Goal: Transaction & Acquisition: Purchase product/service

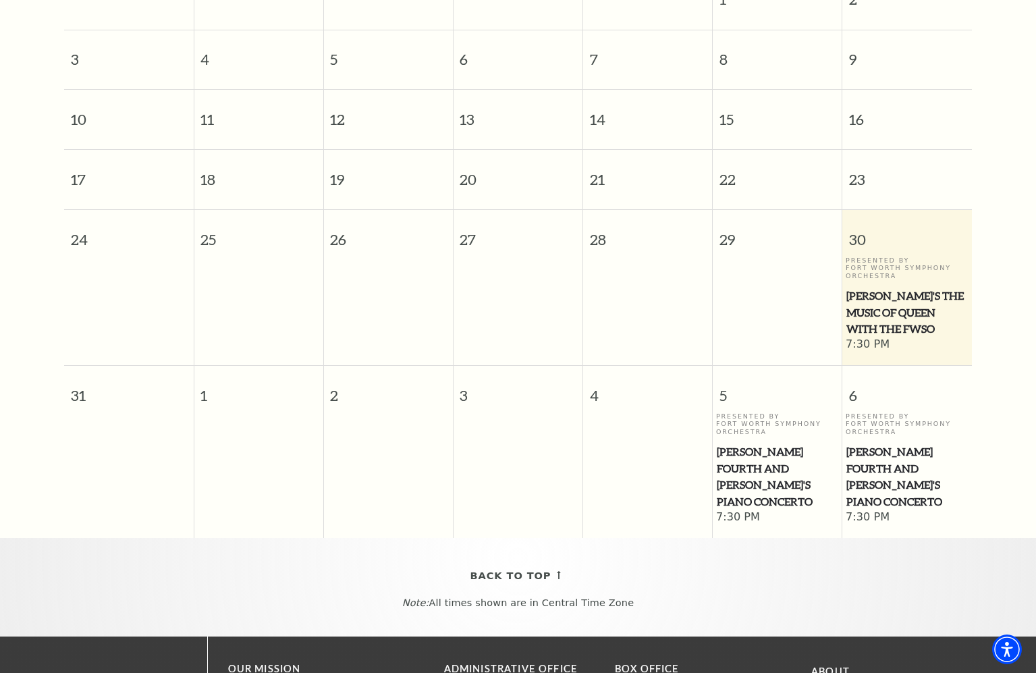
scroll to position [457, 0]
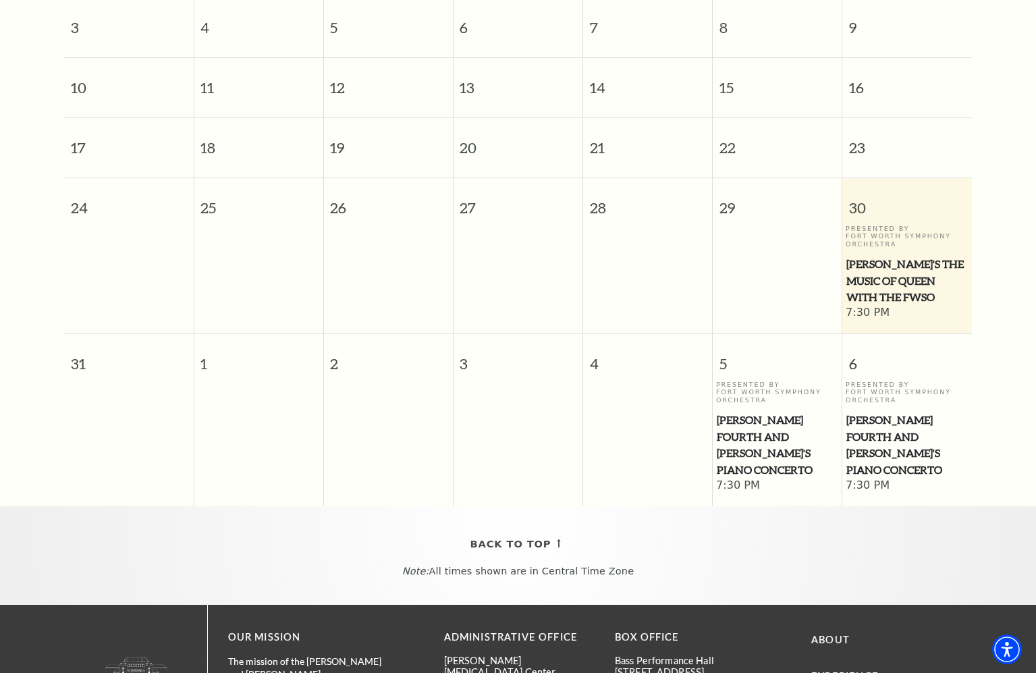
click at [873, 256] on span "[PERSON_NAME]'s The Music of Queen with the FWSO" at bounding box center [906, 281] width 121 height 50
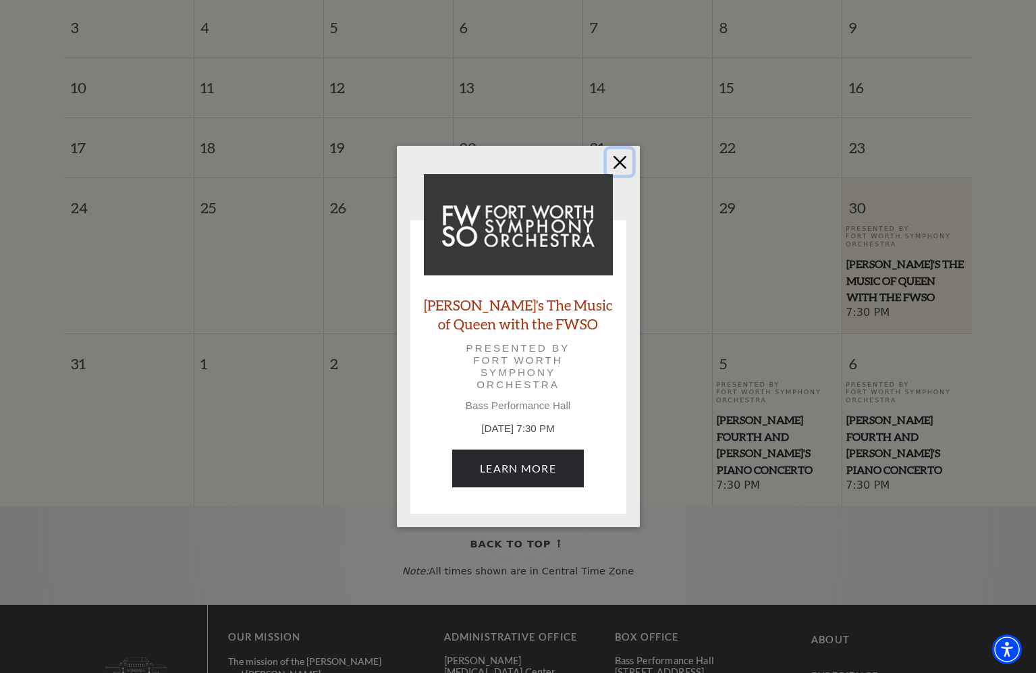
click at [623, 161] on button "Close" at bounding box center [620, 162] width 26 height 26
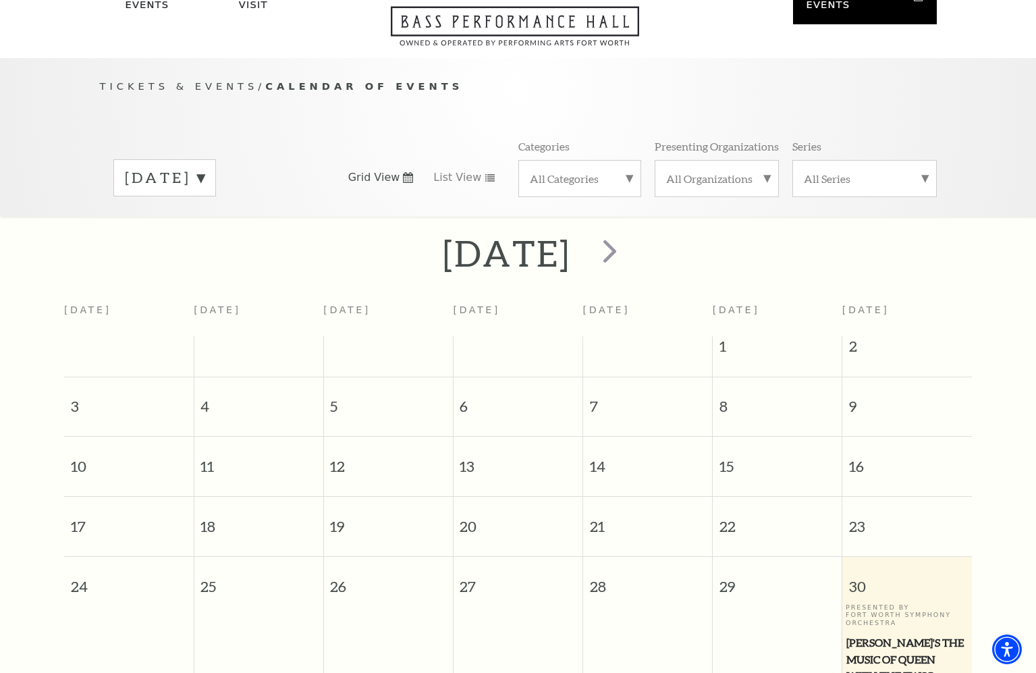
scroll to position [77, 0]
click at [629, 233] on span "next" at bounding box center [610, 252] width 38 height 38
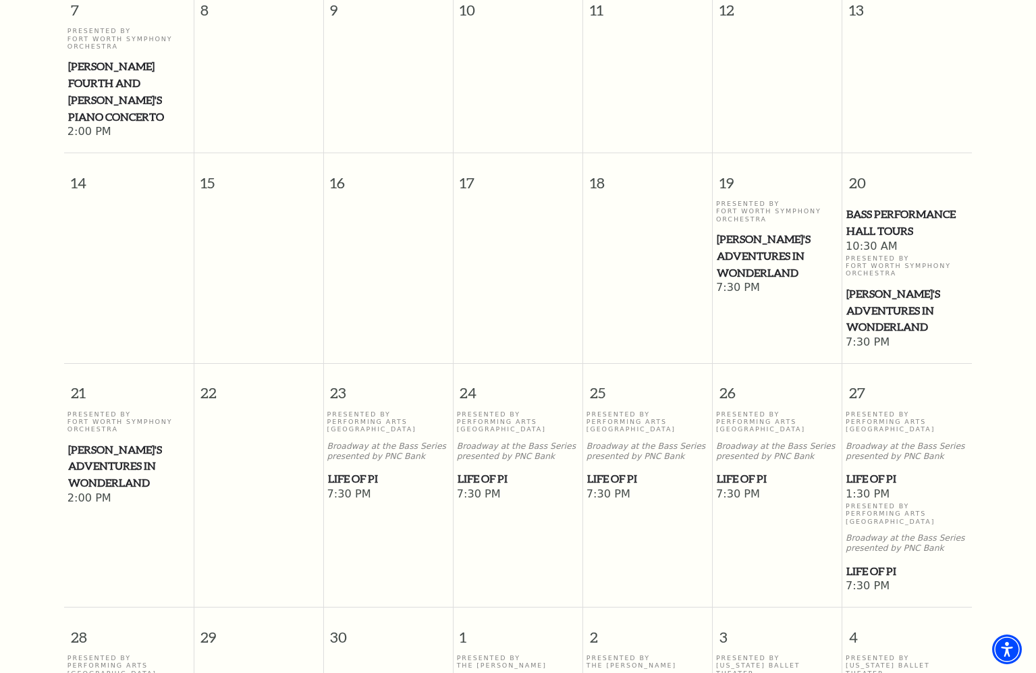
scroll to position [592, 0]
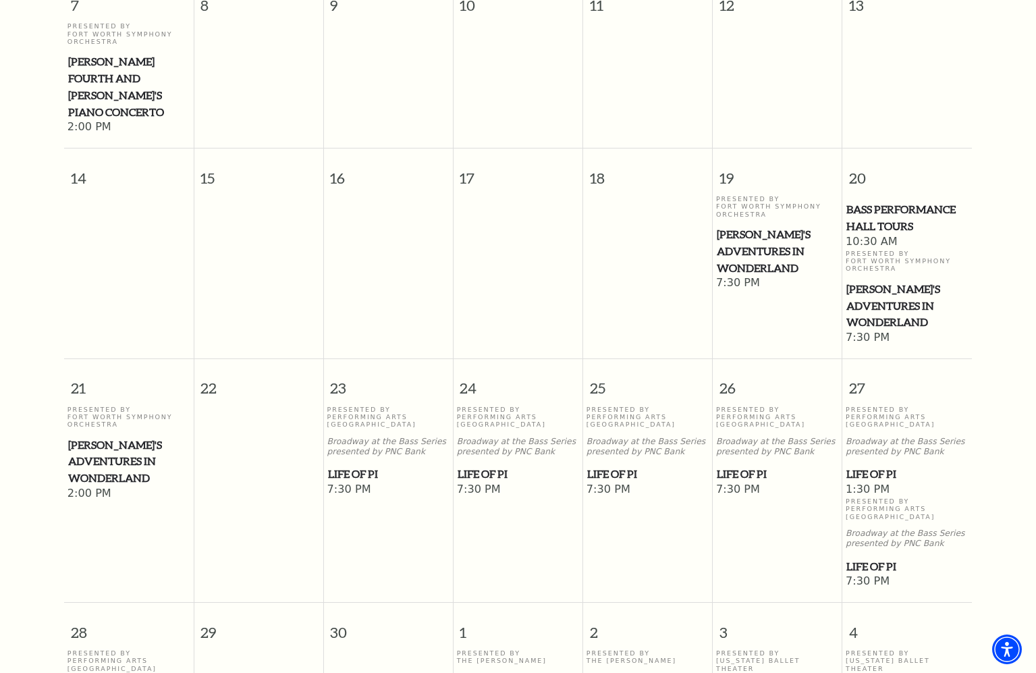
click at [621, 466] on span "Life of Pi" at bounding box center [647, 474] width 121 height 17
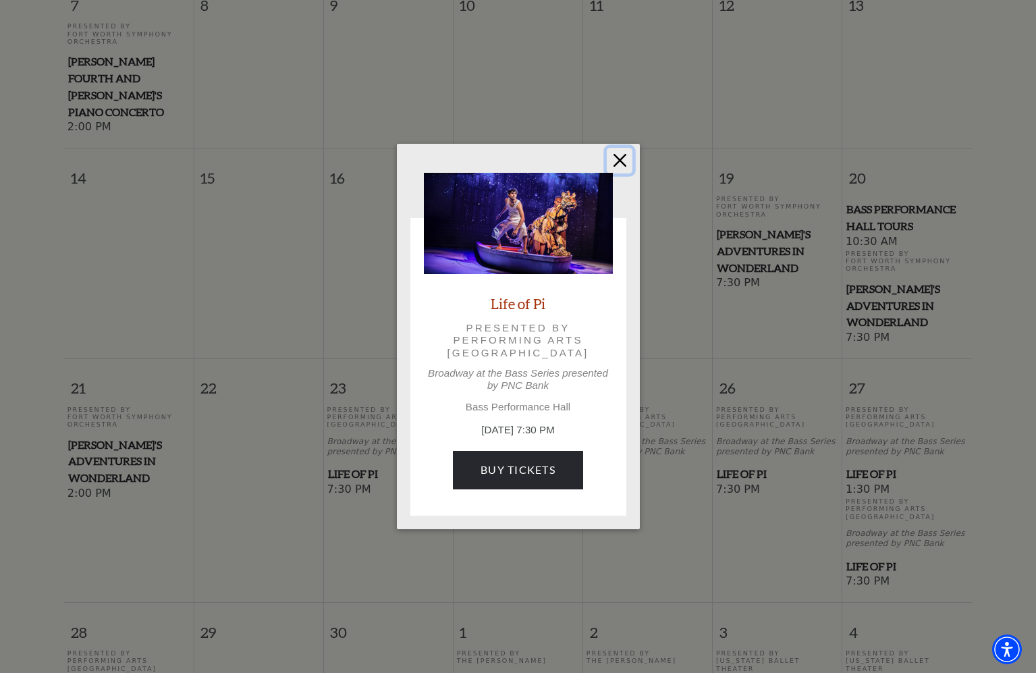
click at [622, 163] on button "Close" at bounding box center [620, 161] width 26 height 26
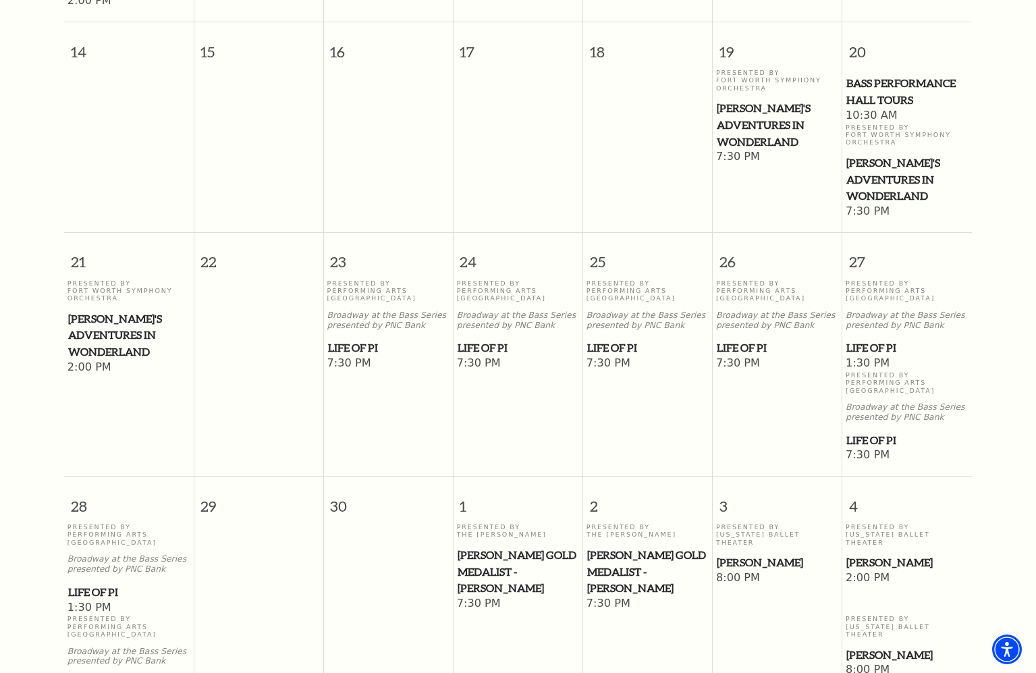
scroll to position [794, 0]
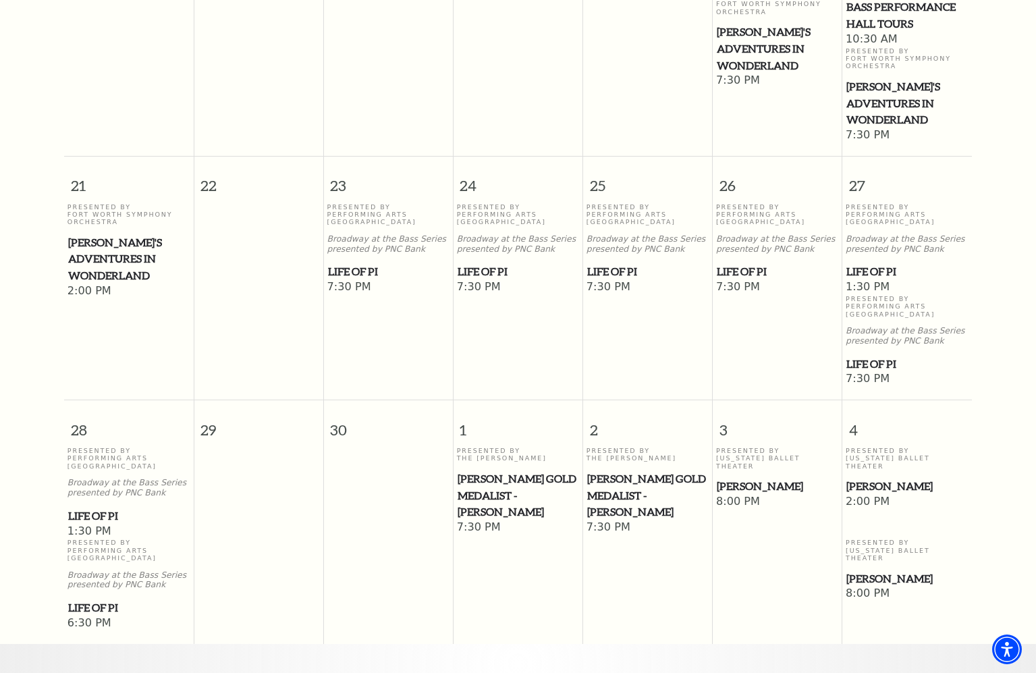
click at [133, 234] on span "Alice's Adventures in Wonderland" at bounding box center [128, 259] width 121 height 50
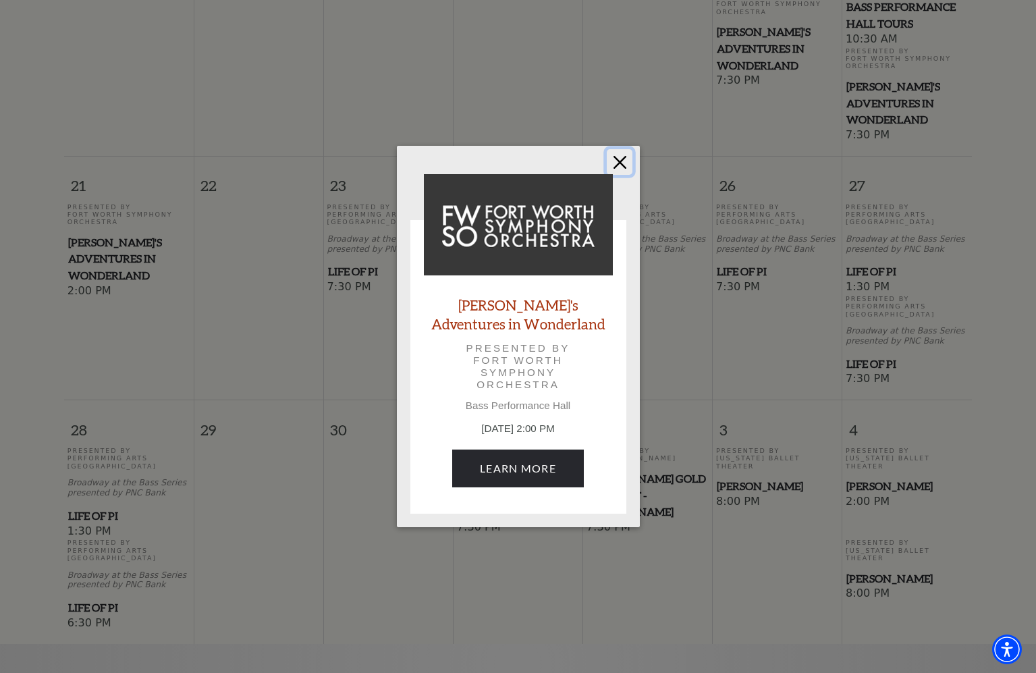
click at [616, 165] on button "Close" at bounding box center [620, 162] width 26 height 26
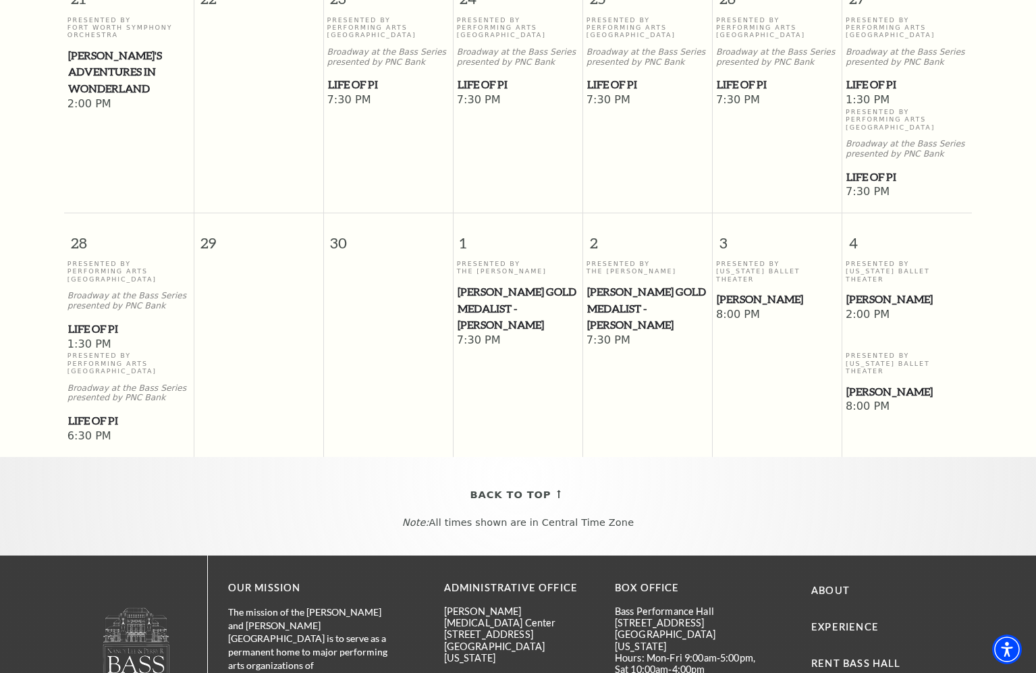
scroll to position [997, 0]
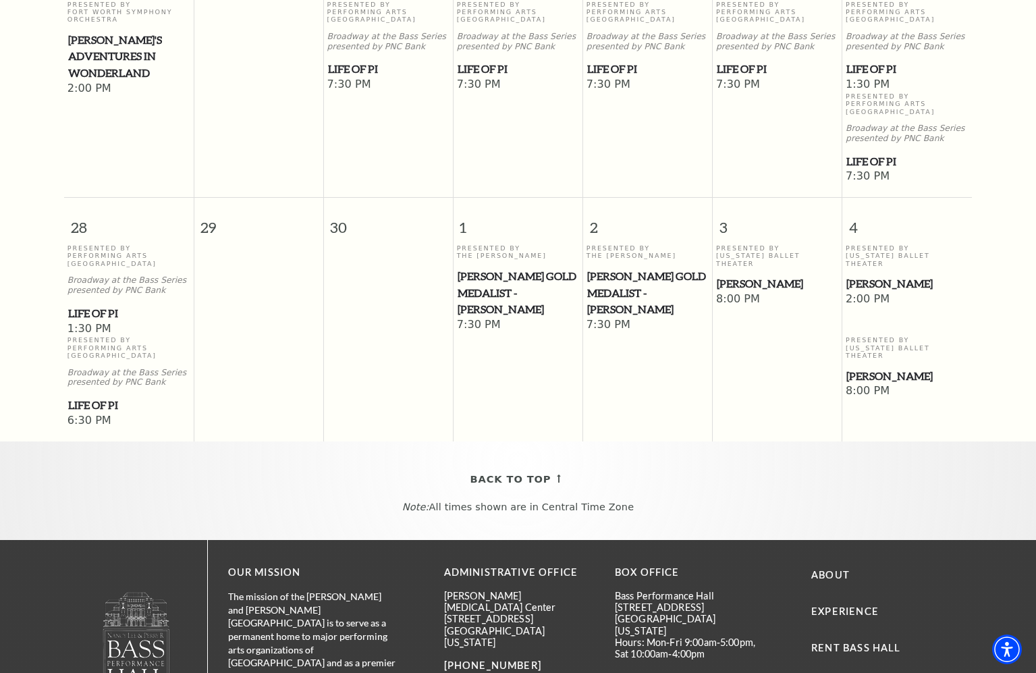
click at [491, 268] on span "Cliburn Gold Medalist - Aristo Sham" at bounding box center [518, 293] width 121 height 50
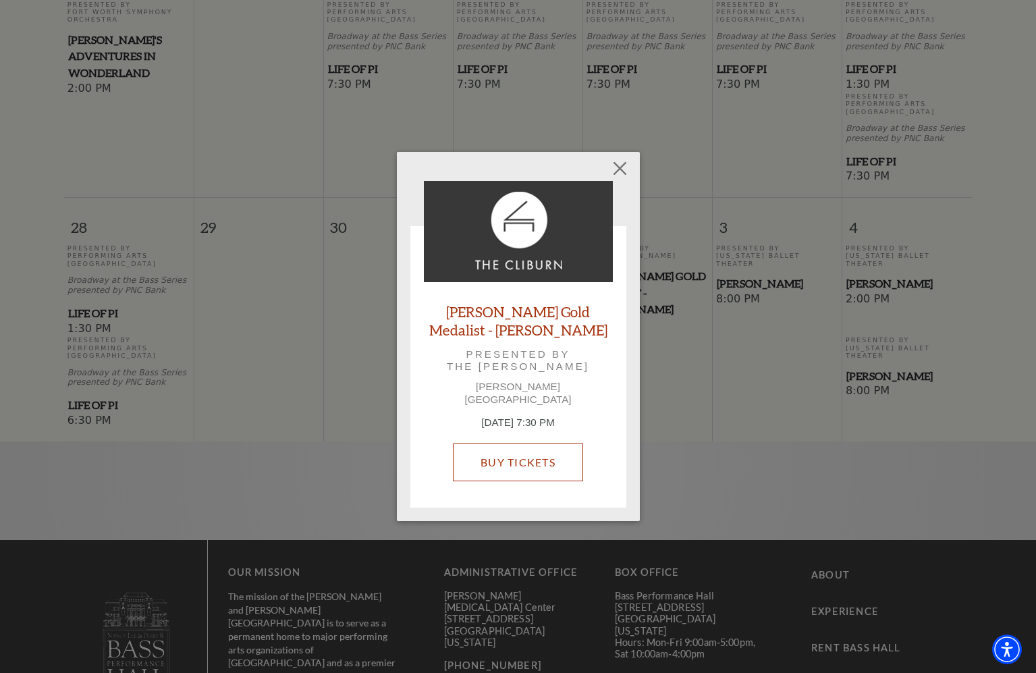
click at [516, 458] on link "Buy Tickets" at bounding box center [518, 462] width 130 height 38
click at [620, 172] on button "Close" at bounding box center [620, 169] width 26 height 26
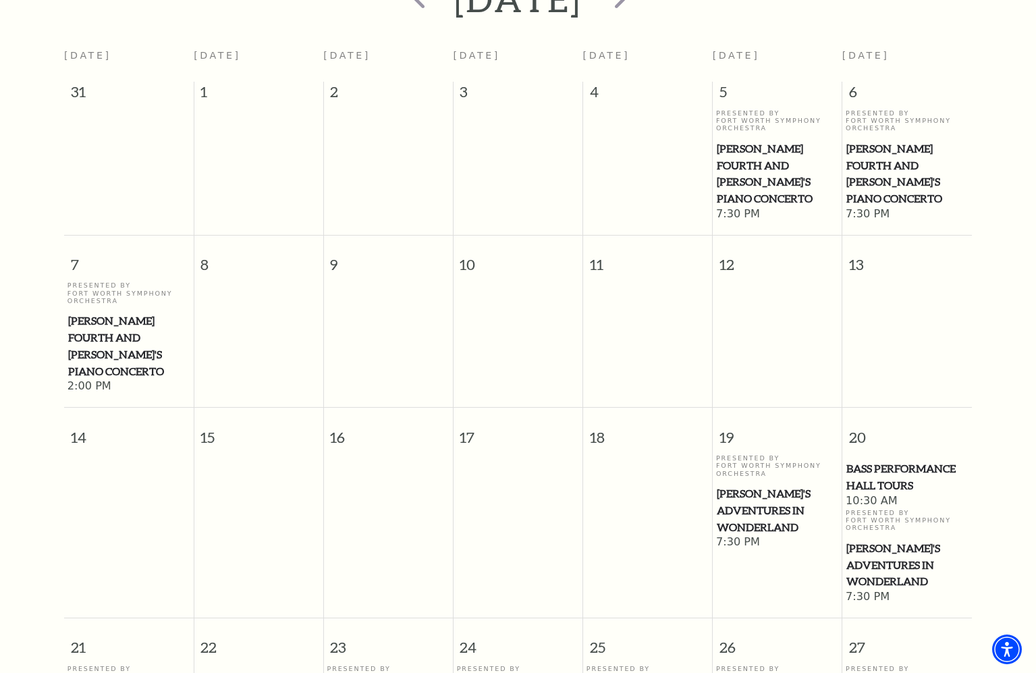
scroll to position [254, 0]
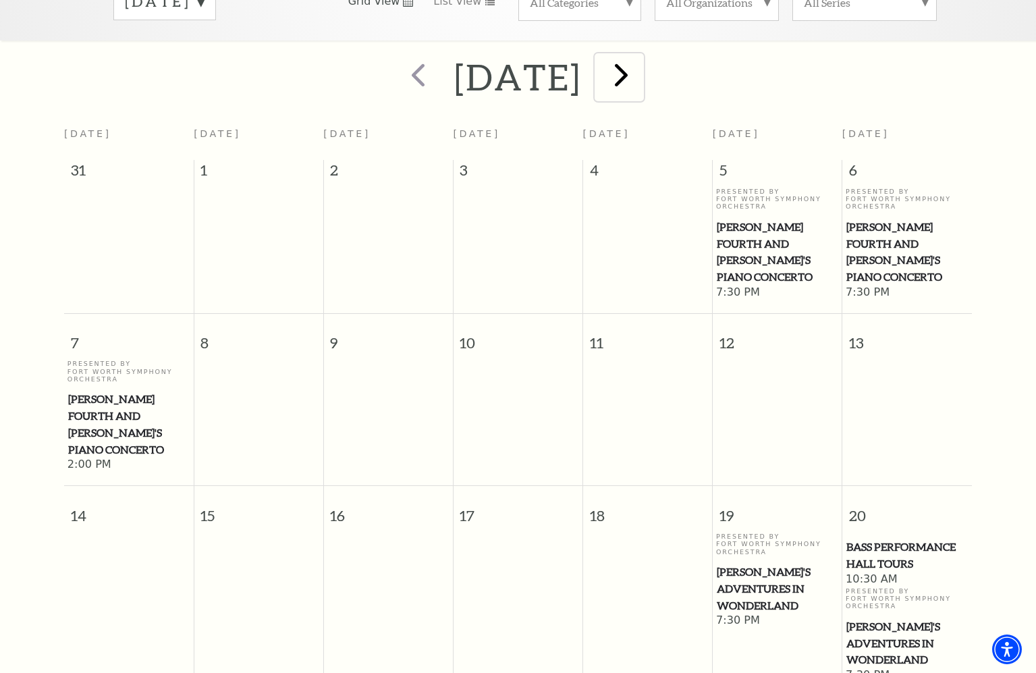
click at [641, 63] on span "next" at bounding box center [621, 74] width 38 height 38
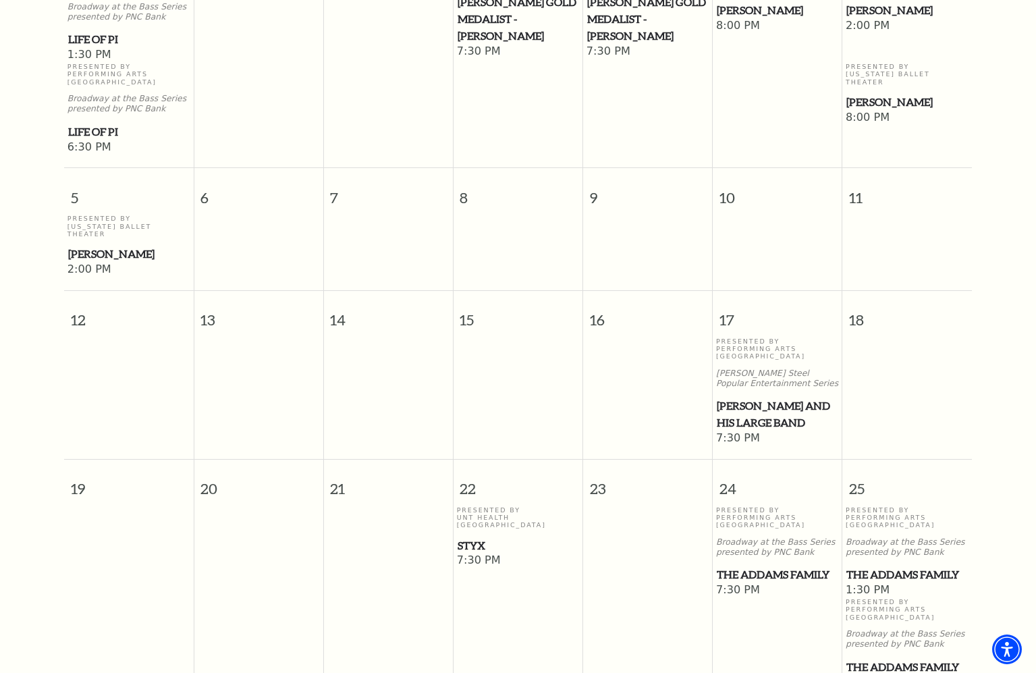
scroll to position [524, 0]
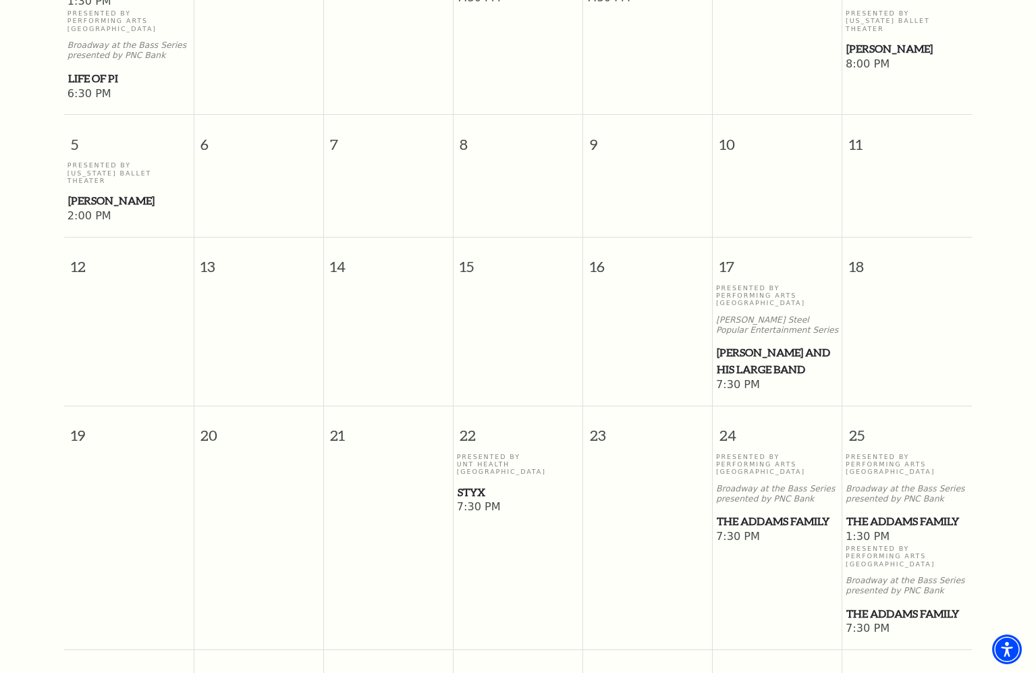
click at [759, 344] on span "Lyle Lovett and his Large Band" at bounding box center [777, 360] width 121 height 33
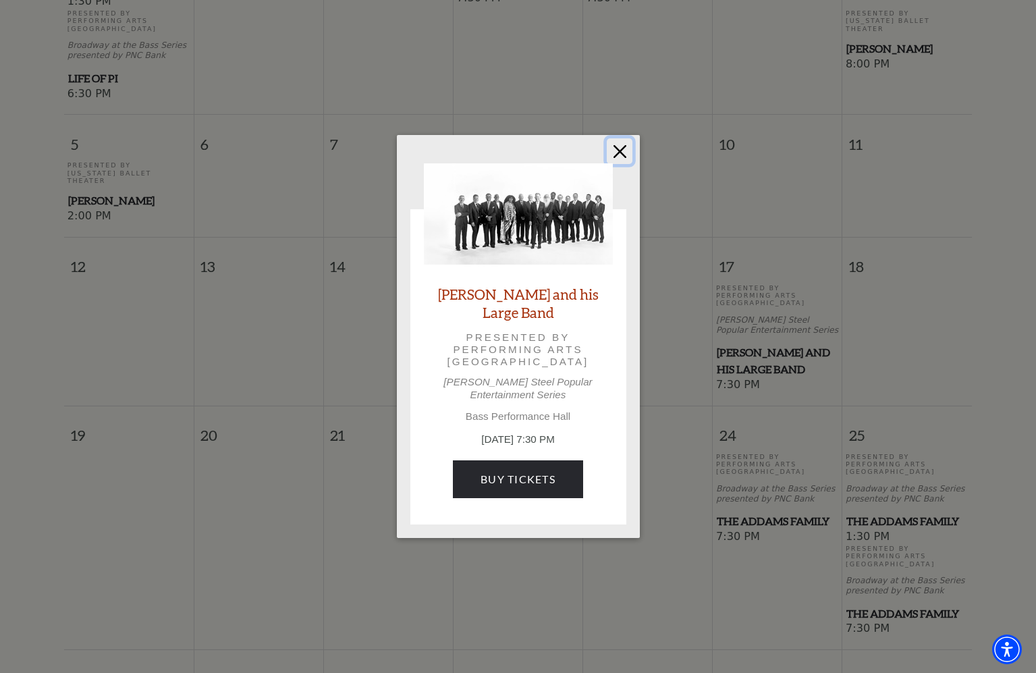
click at [620, 148] on button "Close" at bounding box center [620, 151] width 26 height 26
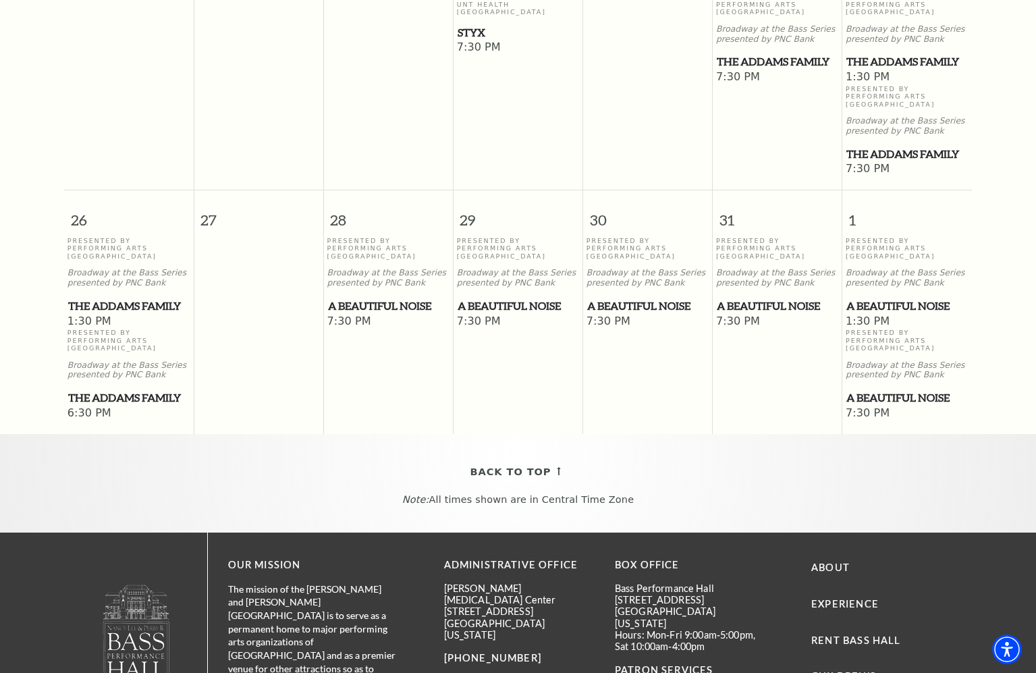
scroll to position [997, 0]
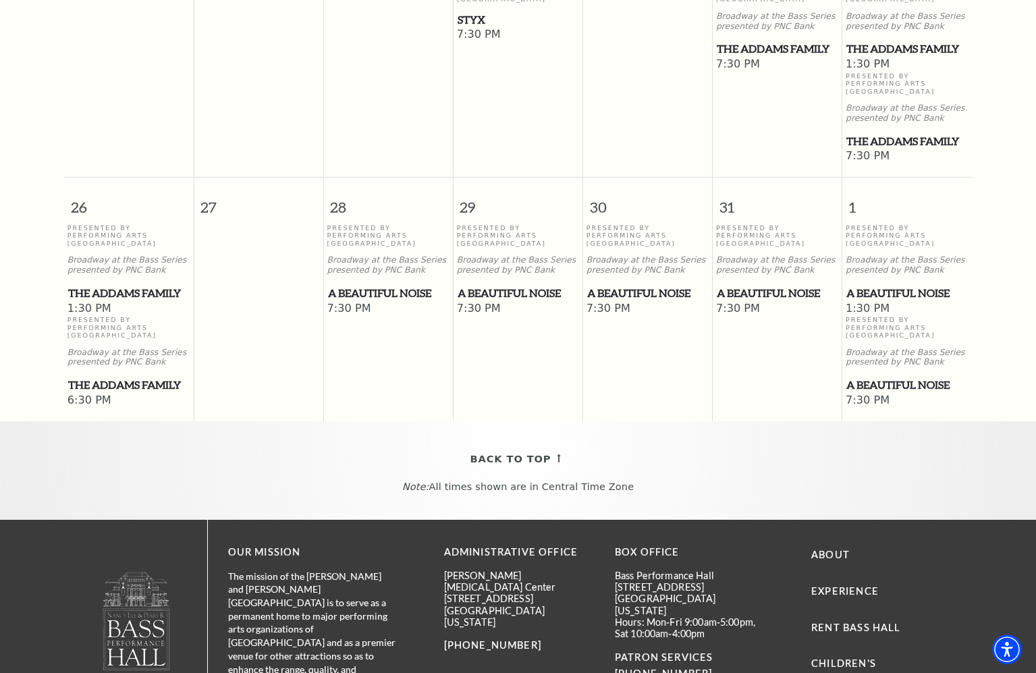
click at [661, 285] on span "A Beautiful Noise" at bounding box center [647, 293] width 121 height 17
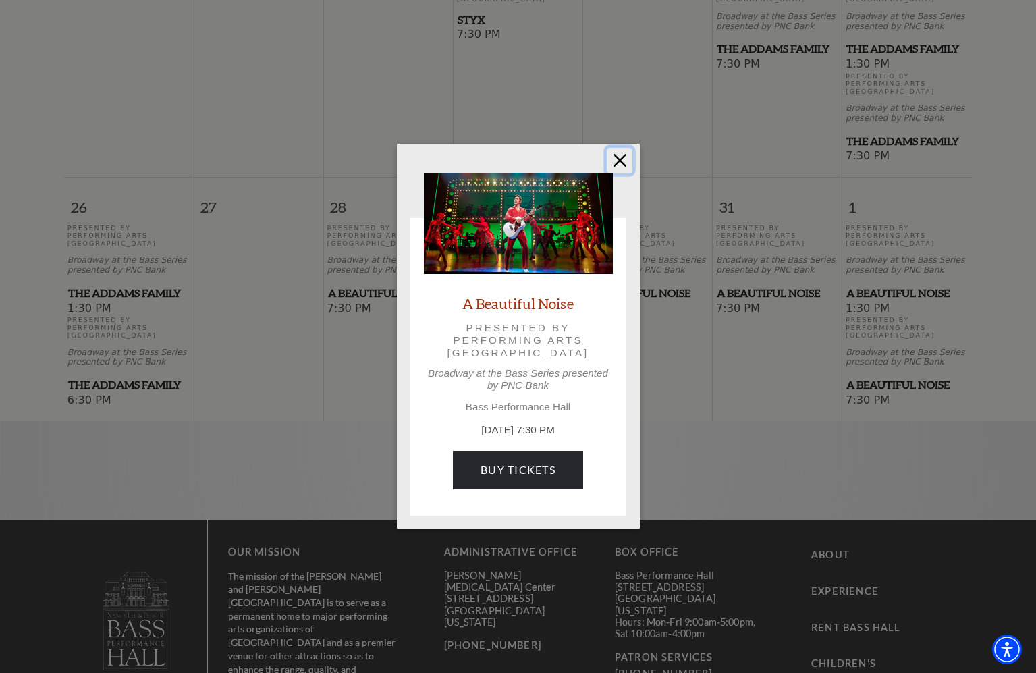
click at [618, 162] on button "Close" at bounding box center [620, 161] width 26 height 26
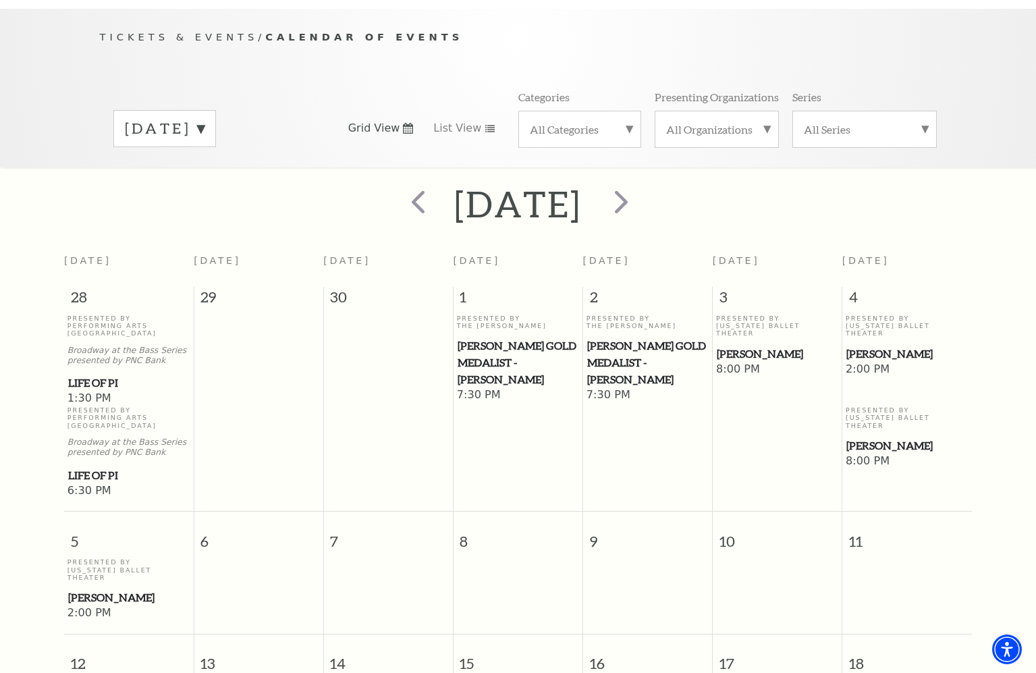
scroll to position [119, 0]
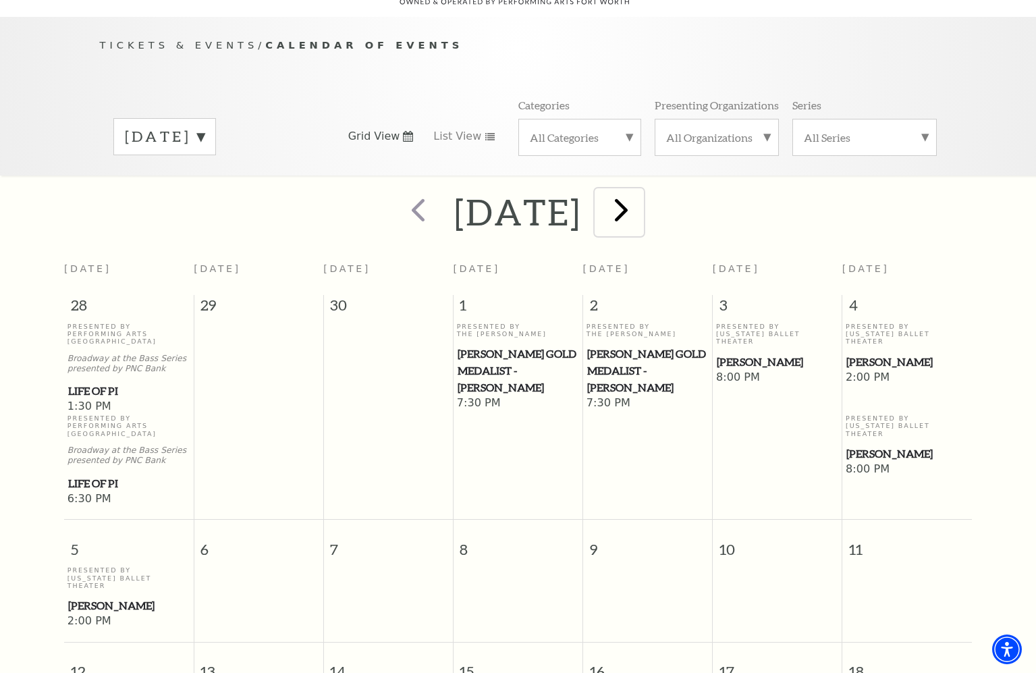
click at [641, 196] on span "next" at bounding box center [621, 209] width 38 height 38
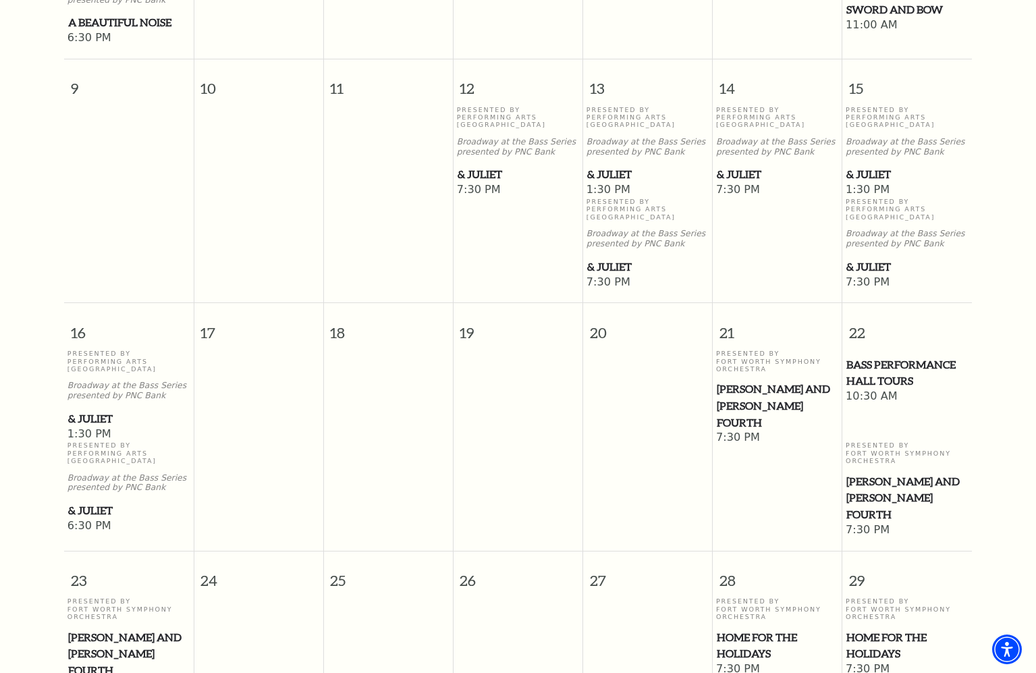
scroll to position [862, 0]
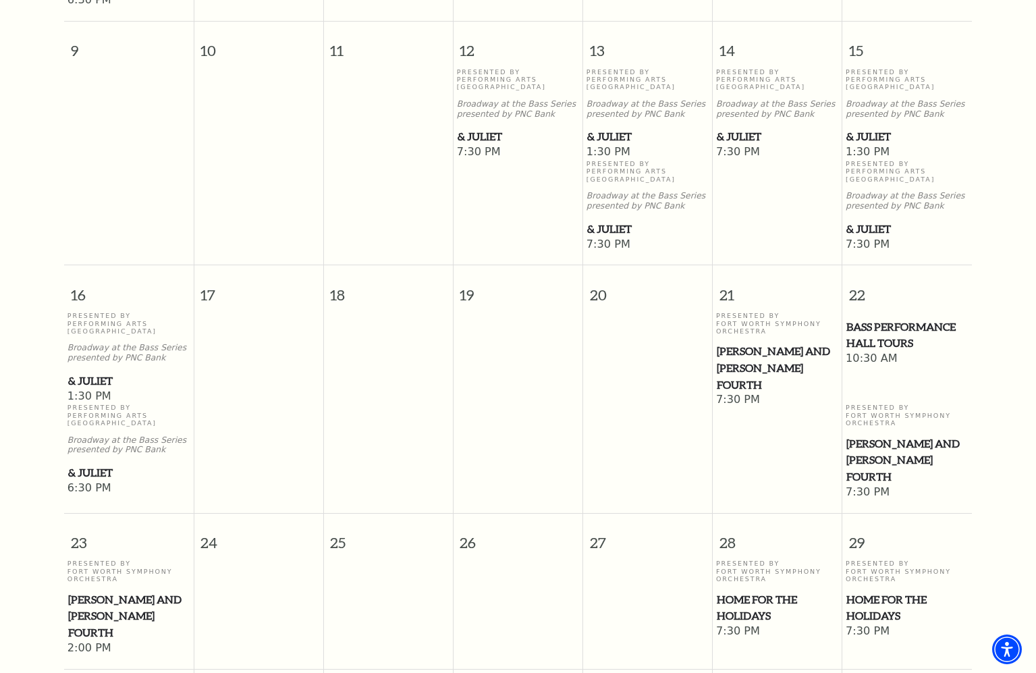
click at [888, 321] on span "Bass Performance Hall Tours" at bounding box center [906, 335] width 121 height 33
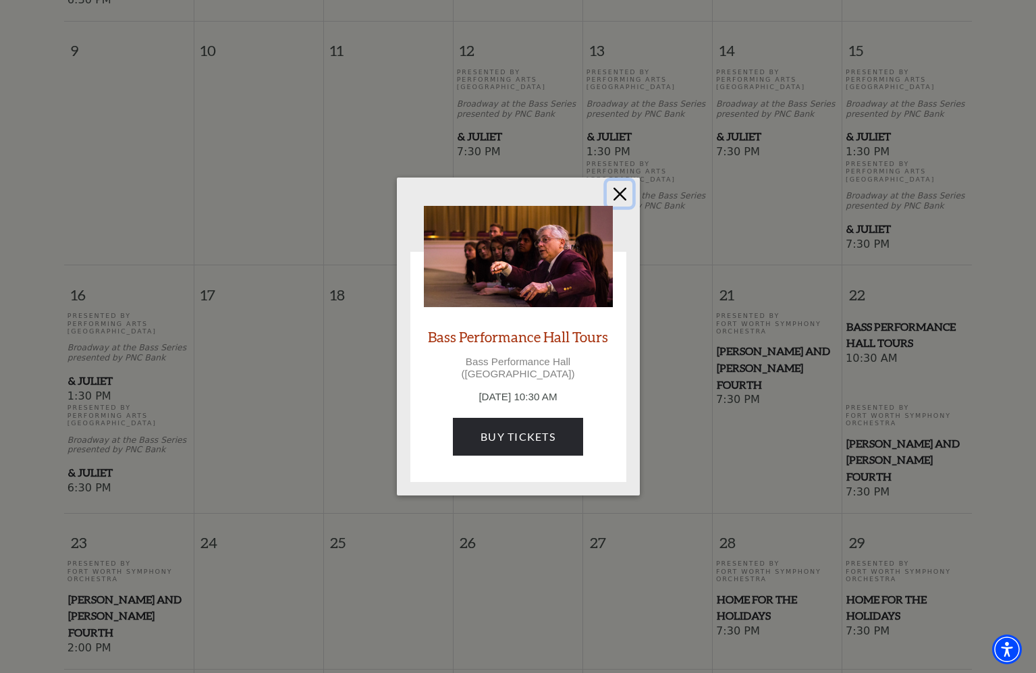
click at [625, 197] on button "Close" at bounding box center [620, 194] width 26 height 26
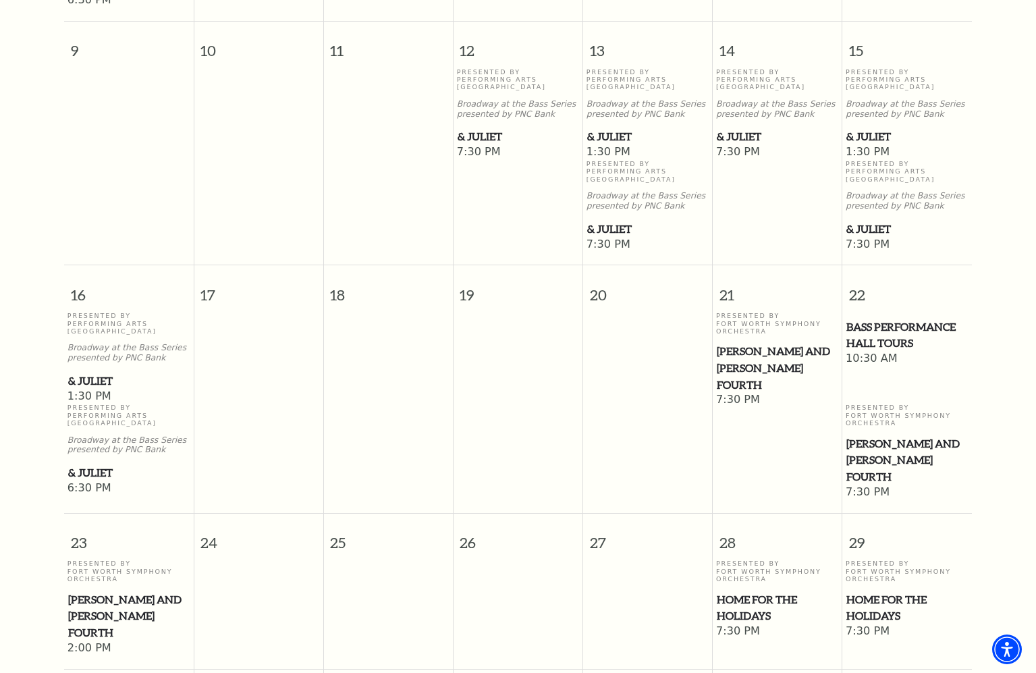
click at [759, 343] on span "Mozart and Mahler's Fourth" at bounding box center [777, 368] width 121 height 50
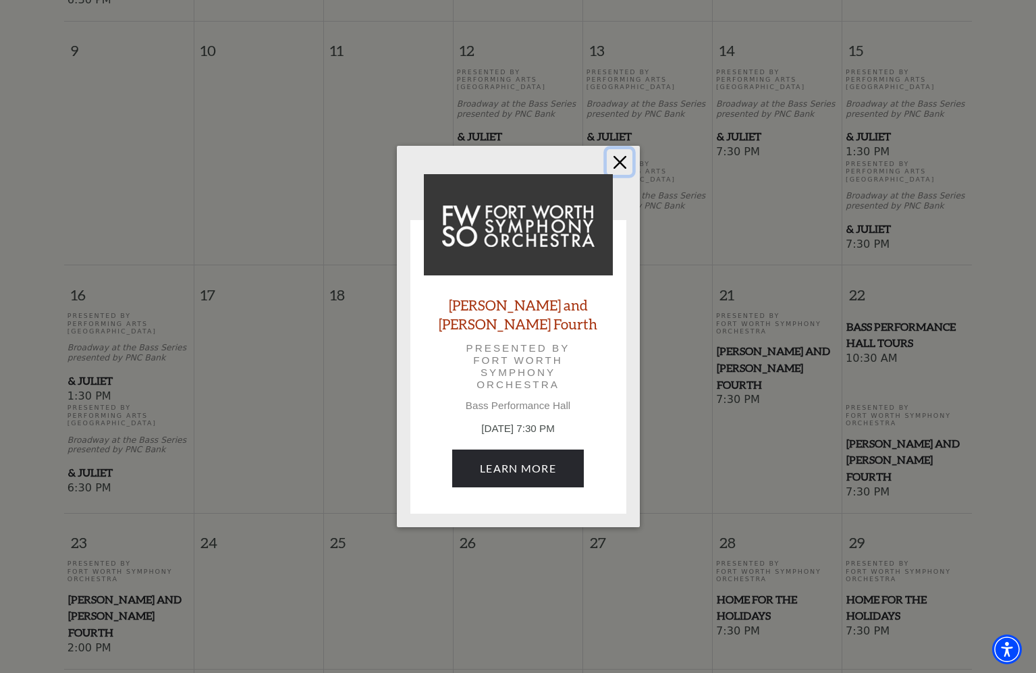
click at [619, 169] on button "Close" at bounding box center [620, 162] width 26 height 26
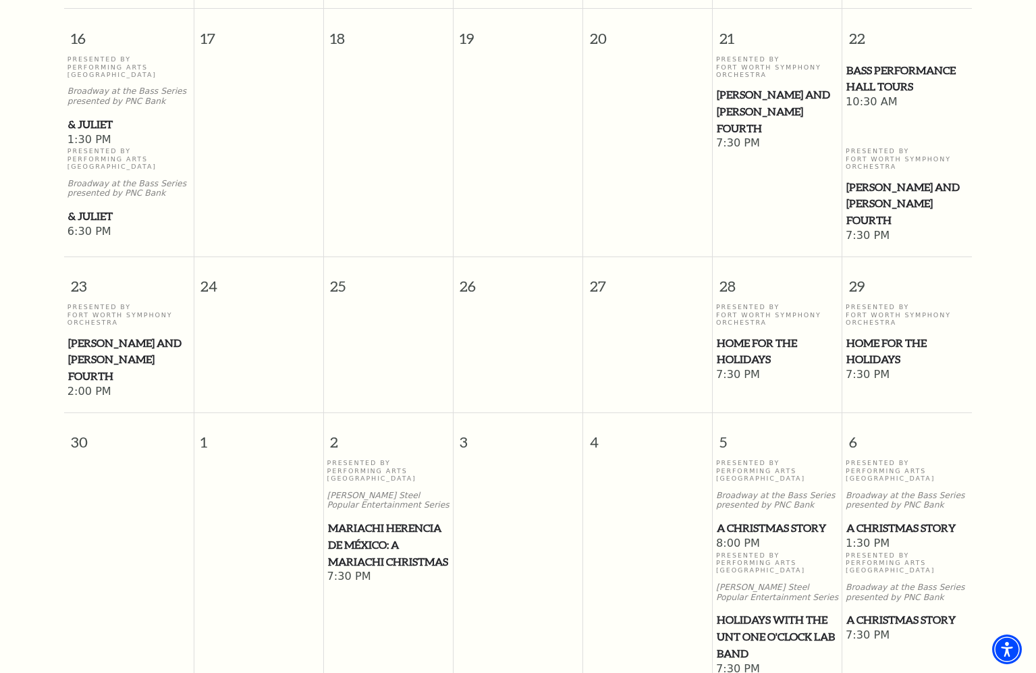
scroll to position [1132, 0]
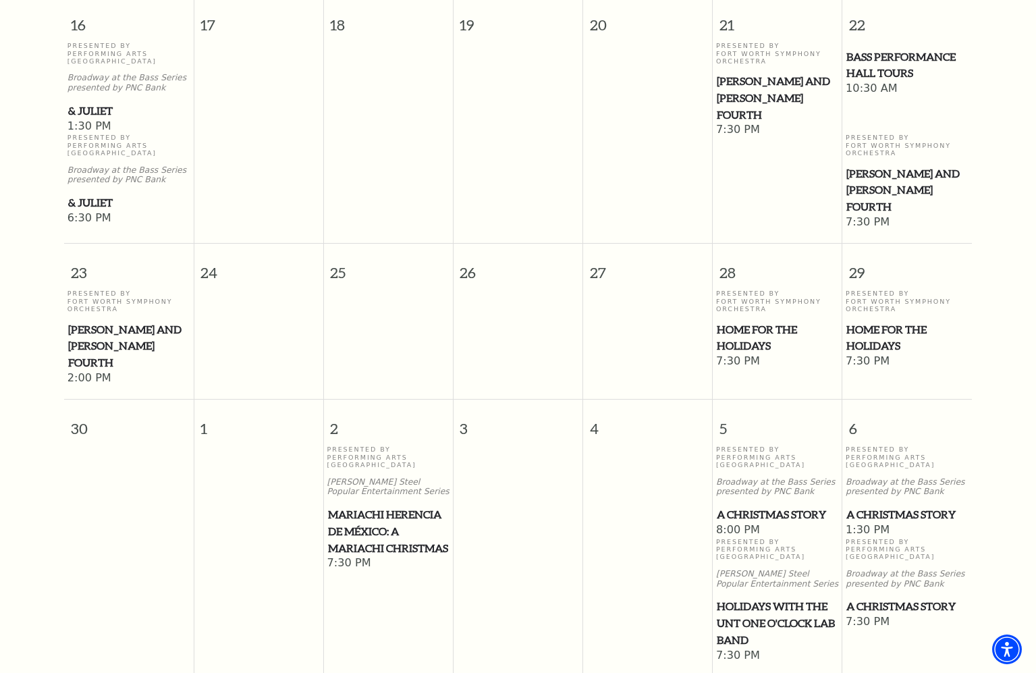
click at [776, 321] on span "Home for the Holidays" at bounding box center [777, 337] width 121 height 33
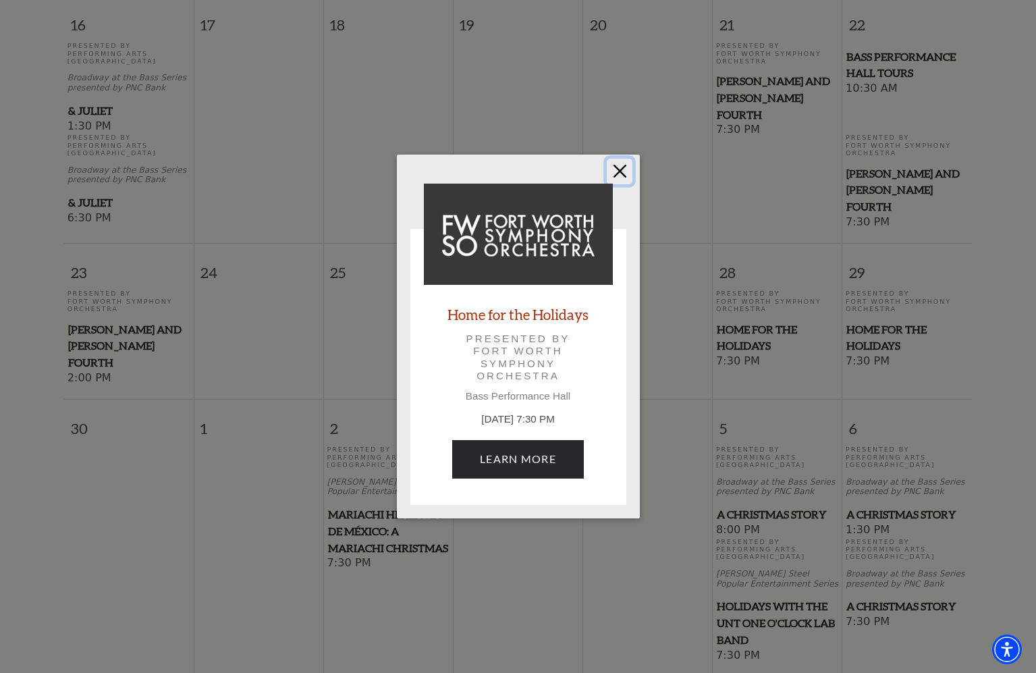
click at [622, 171] on button "Close" at bounding box center [620, 172] width 26 height 26
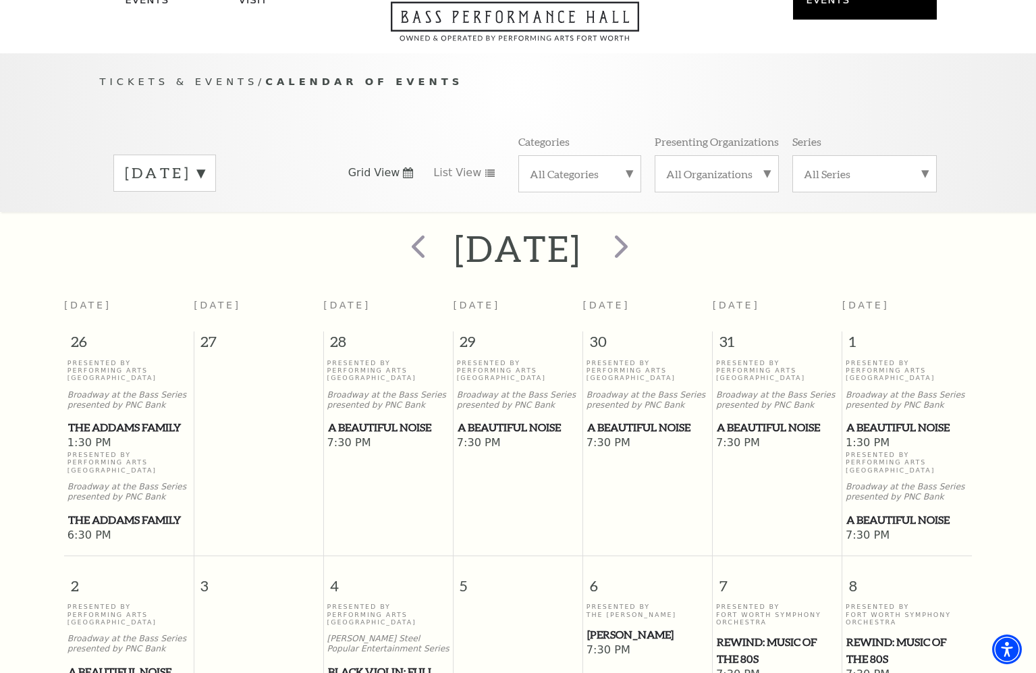
scroll to position [472, 0]
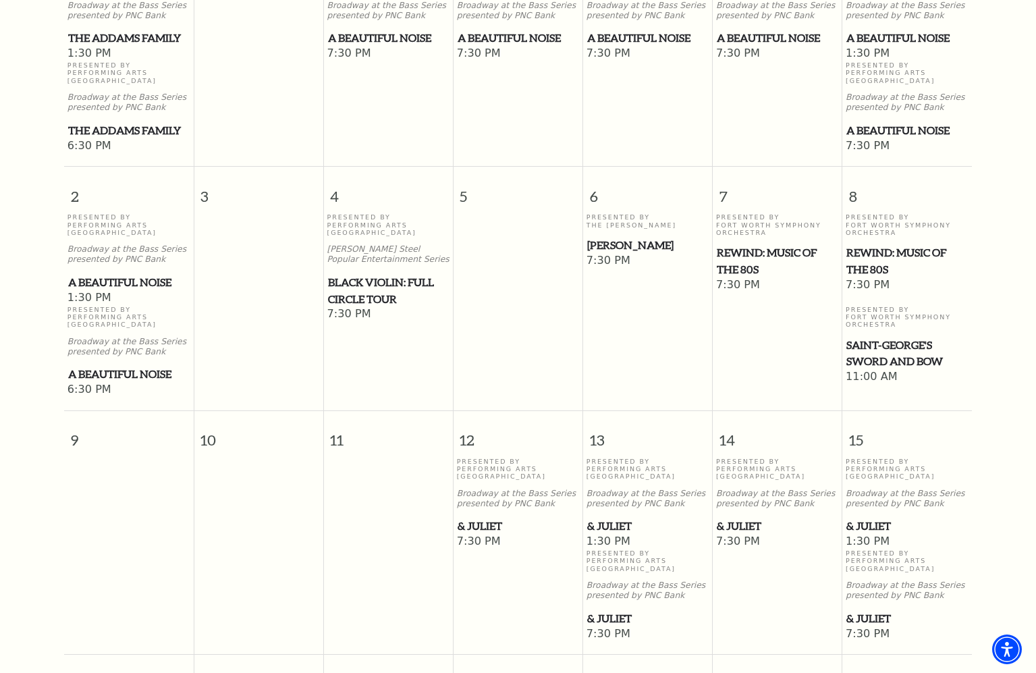
click at [150, 275] on span "A Beautiful Noise" at bounding box center [128, 282] width 121 height 17
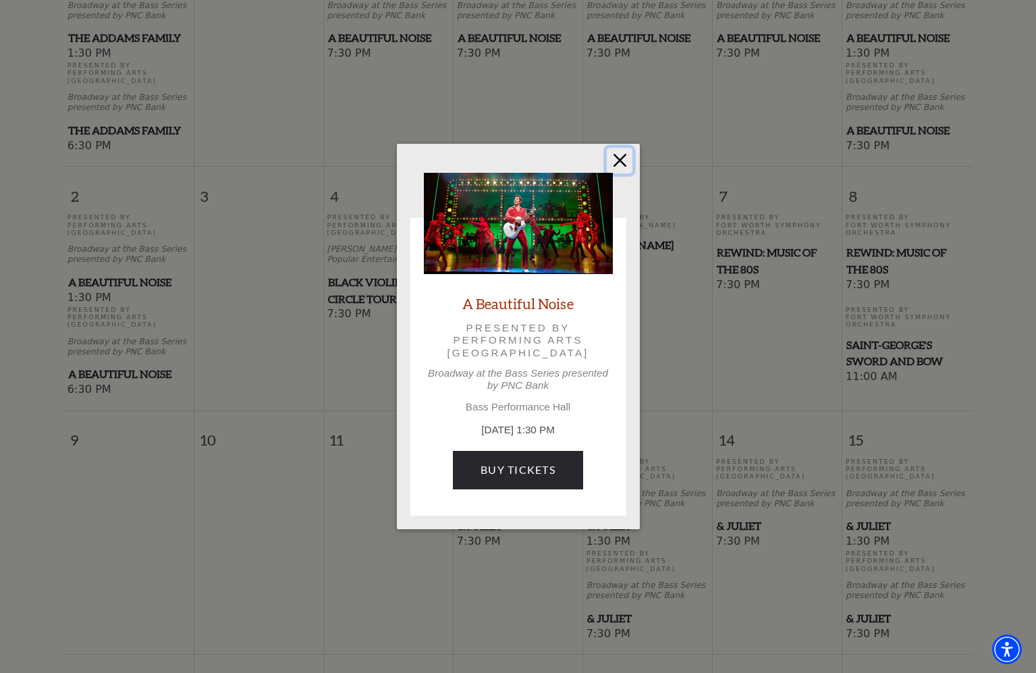
click at [616, 155] on button "Close" at bounding box center [620, 161] width 26 height 26
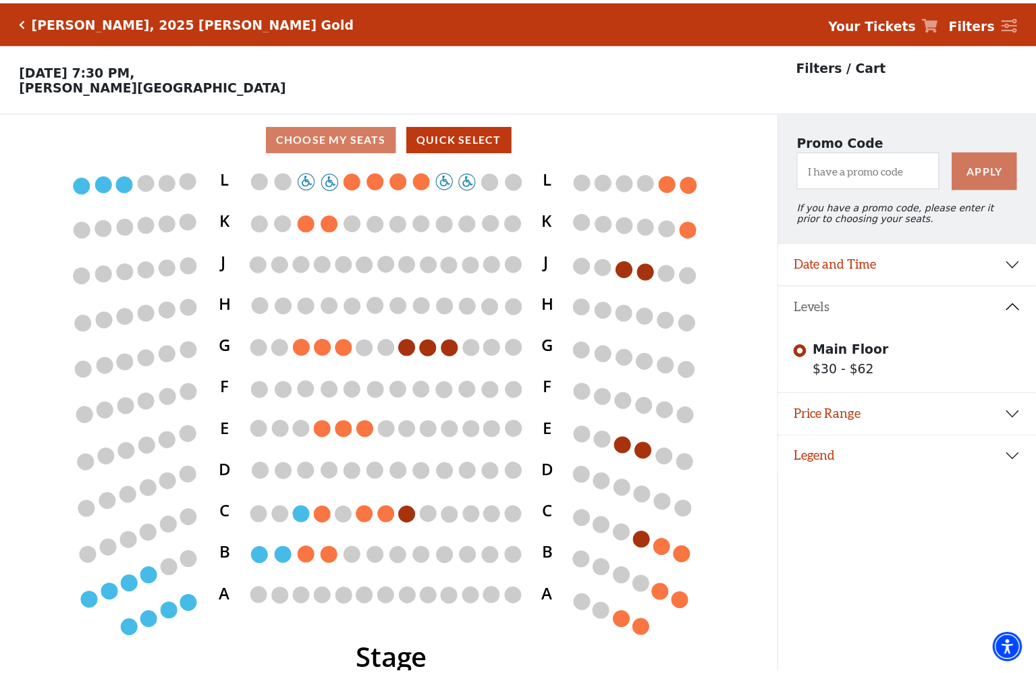
scroll to position [33, 0]
